Goal: Task Accomplishment & Management: Manage account settings

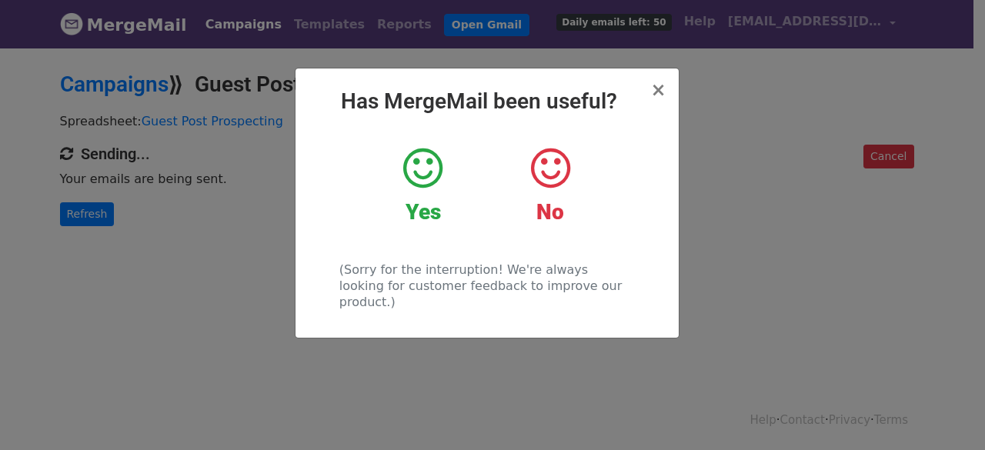
click at [412, 175] on icon at bounding box center [422, 168] width 39 height 46
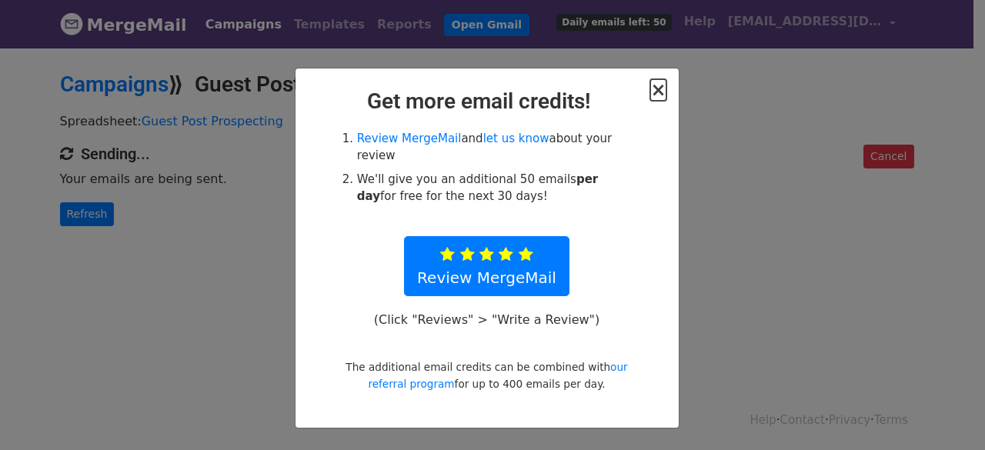
click at [655, 85] on span "×" at bounding box center [657, 90] width 15 height 22
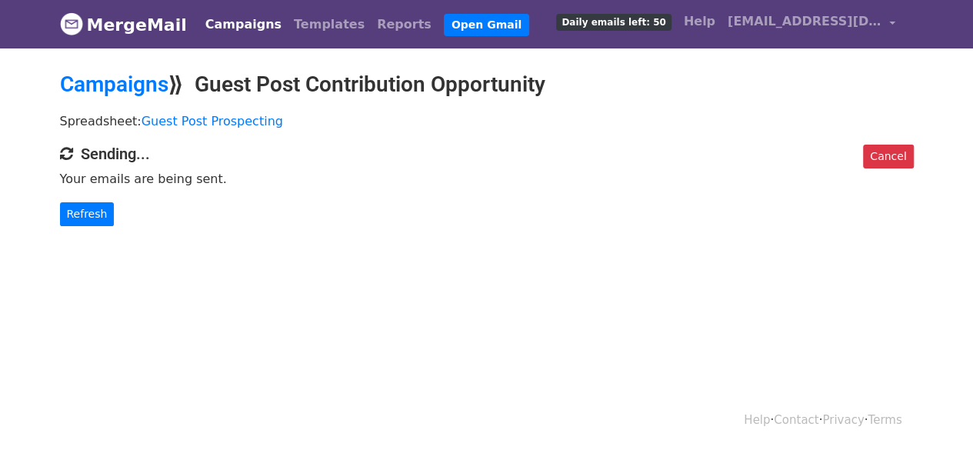
scroll to position [2, 0]
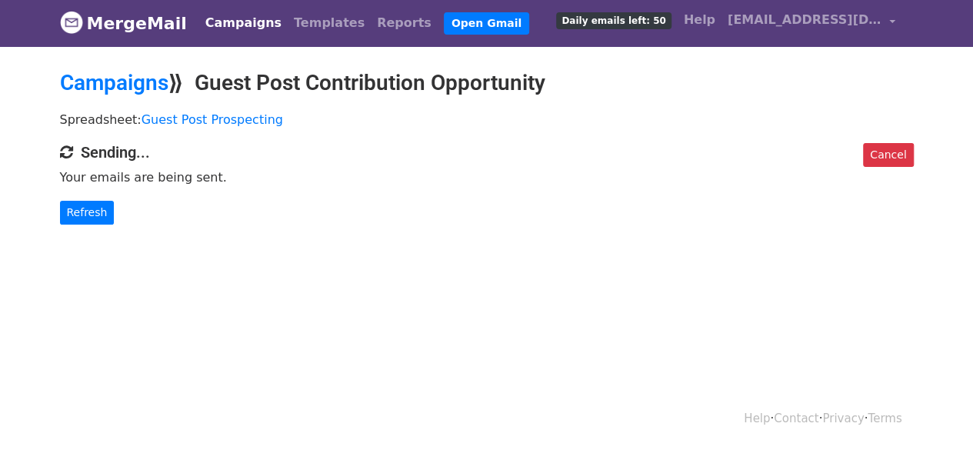
click at [380, 164] on div "Cancel Sending... Your emails are being sent. Refresh" at bounding box center [486, 184] width 877 height 82
click at [138, 78] on link "Campaigns" at bounding box center [114, 82] width 108 height 25
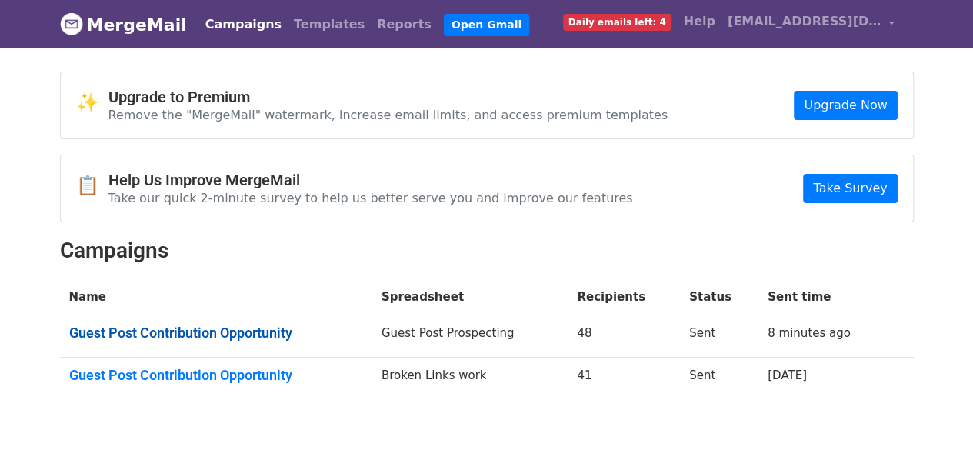
click at [228, 325] on link "Guest Post Contribution Opportunity" at bounding box center [216, 333] width 294 height 17
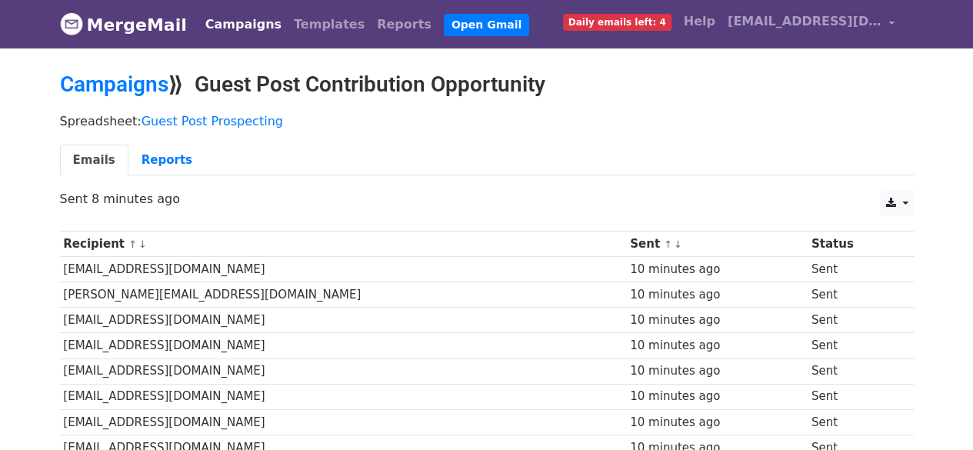
drag, startPoint x: 984, startPoint y: 84, endPoint x: 984, endPoint y: 39, distance: 44.6
